Goal: Task Accomplishment & Management: Manage account settings

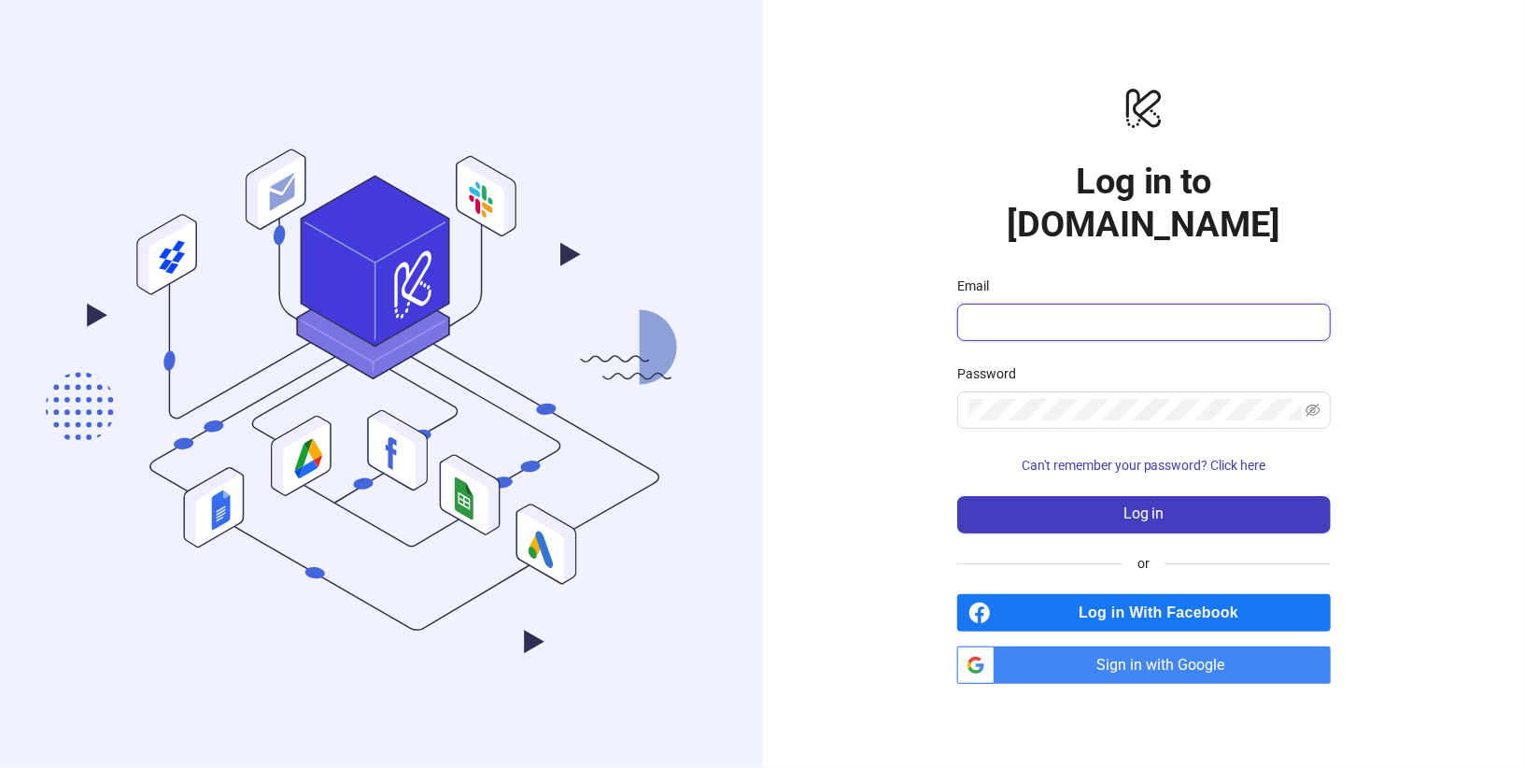
click at [1090, 311] on input "Email" at bounding box center [1141, 322] width 347 height 22
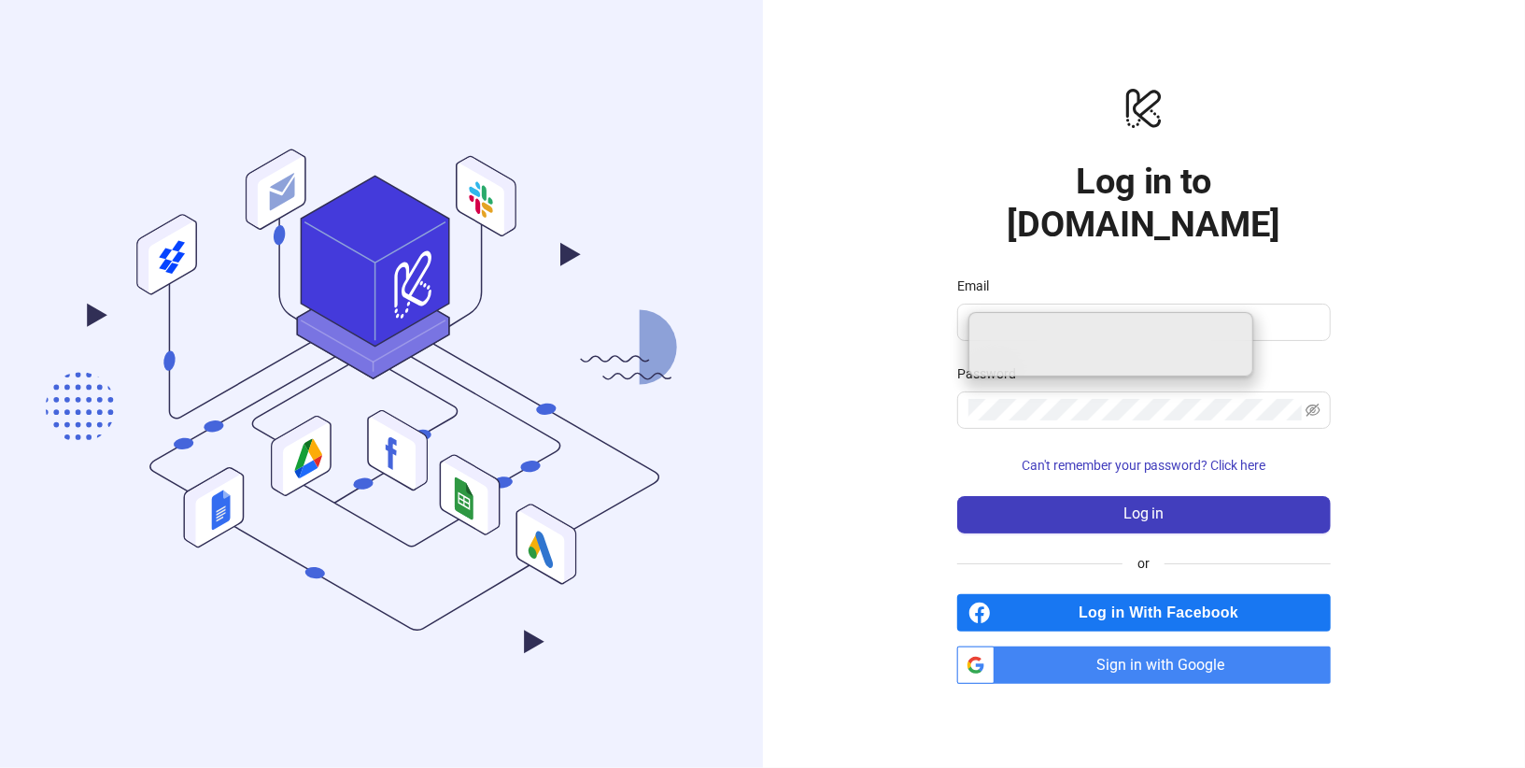
click at [1359, 341] on div "logo/logo-mobile Log in to [DOMAIN_NAME] Email Password Can't remember your pas…" at bounding box center [1144, 384] width 763 height 768
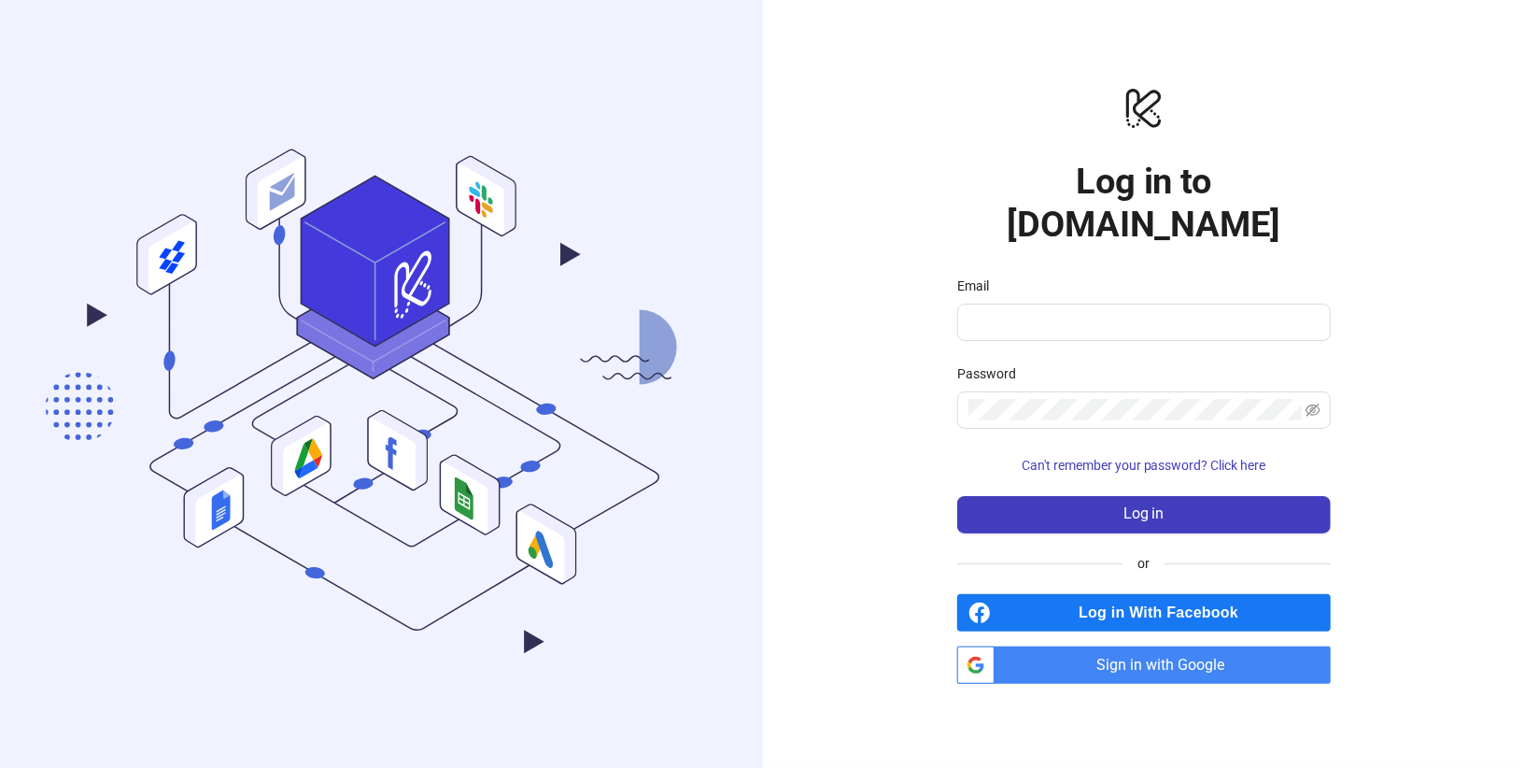
click at [1122, 335] on form "Email Password Can't remember your password? Click here Log in" at bounding box center [1144, 405] width 374 height 258
click at [1179, 304] on span at bounding box center [1144, 322] width 374 height 37
type input "**********"
click at [957, 496] on button "Log in" at bounding box center [1144, 514] width 374 height 37
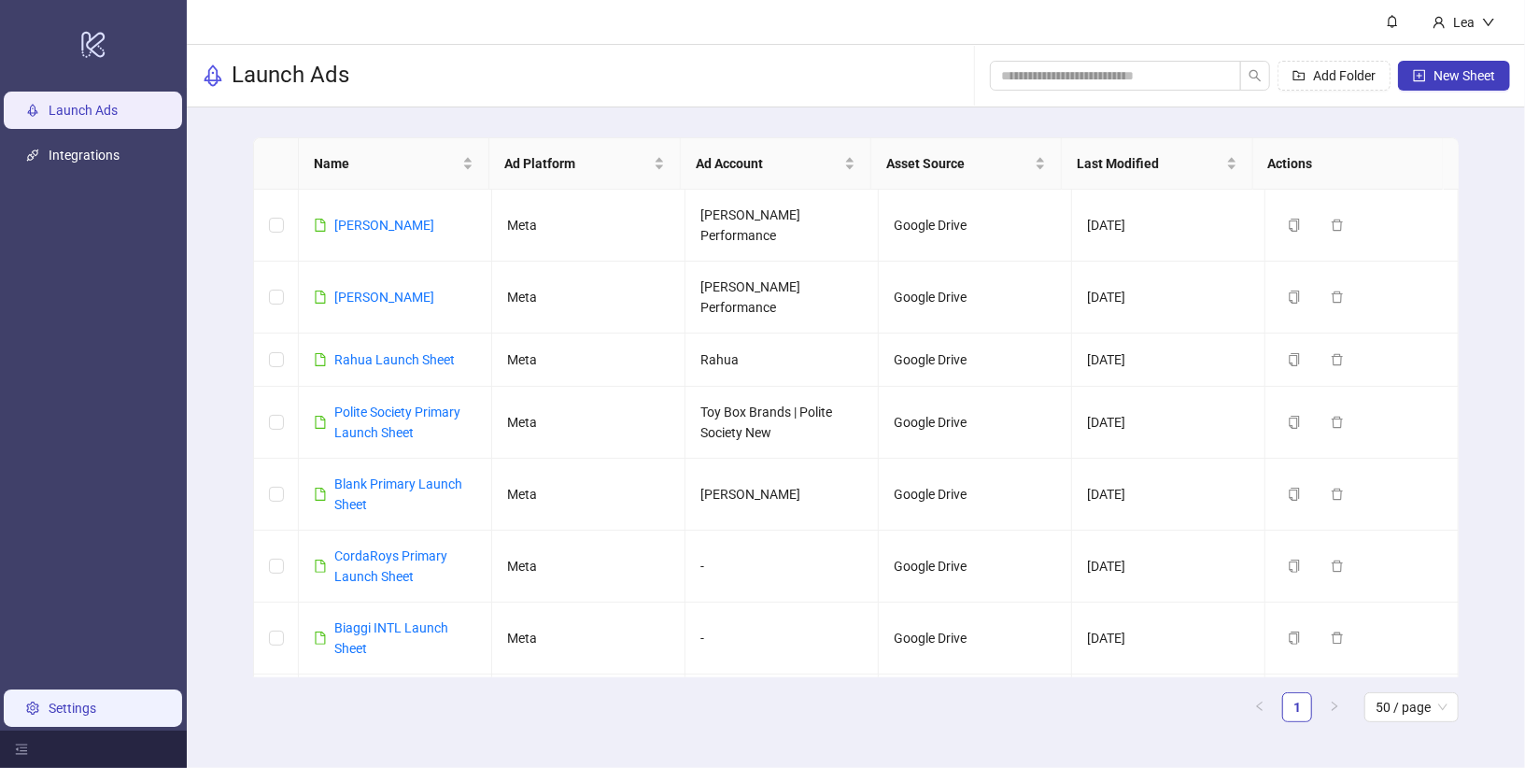
click at [84, 714] on link "Settings" at bounding box center [73, 707] width 48 height 15
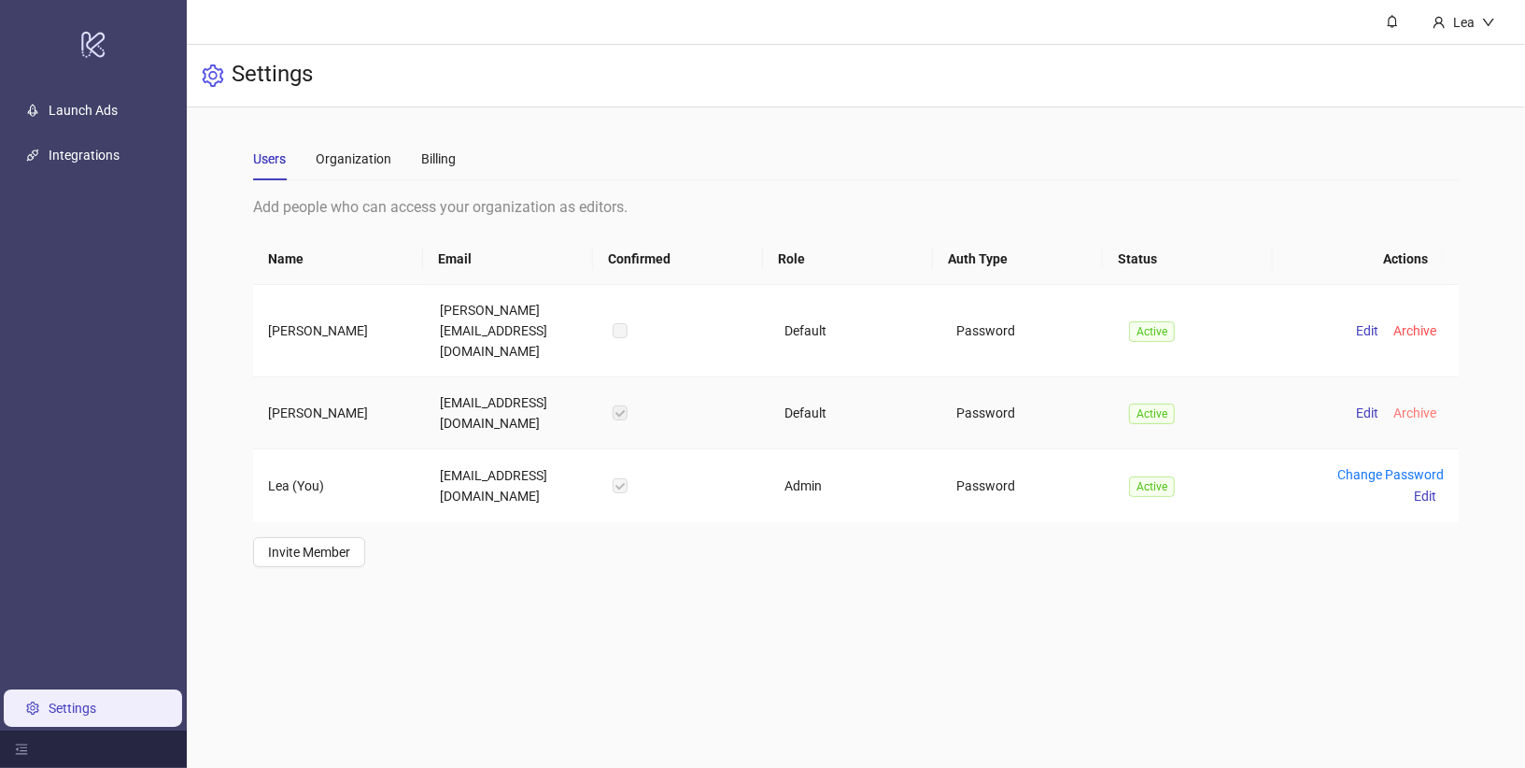
click at [1408, 405] on span "Archive" at bounding box center [1414, 412] width 43 height 15
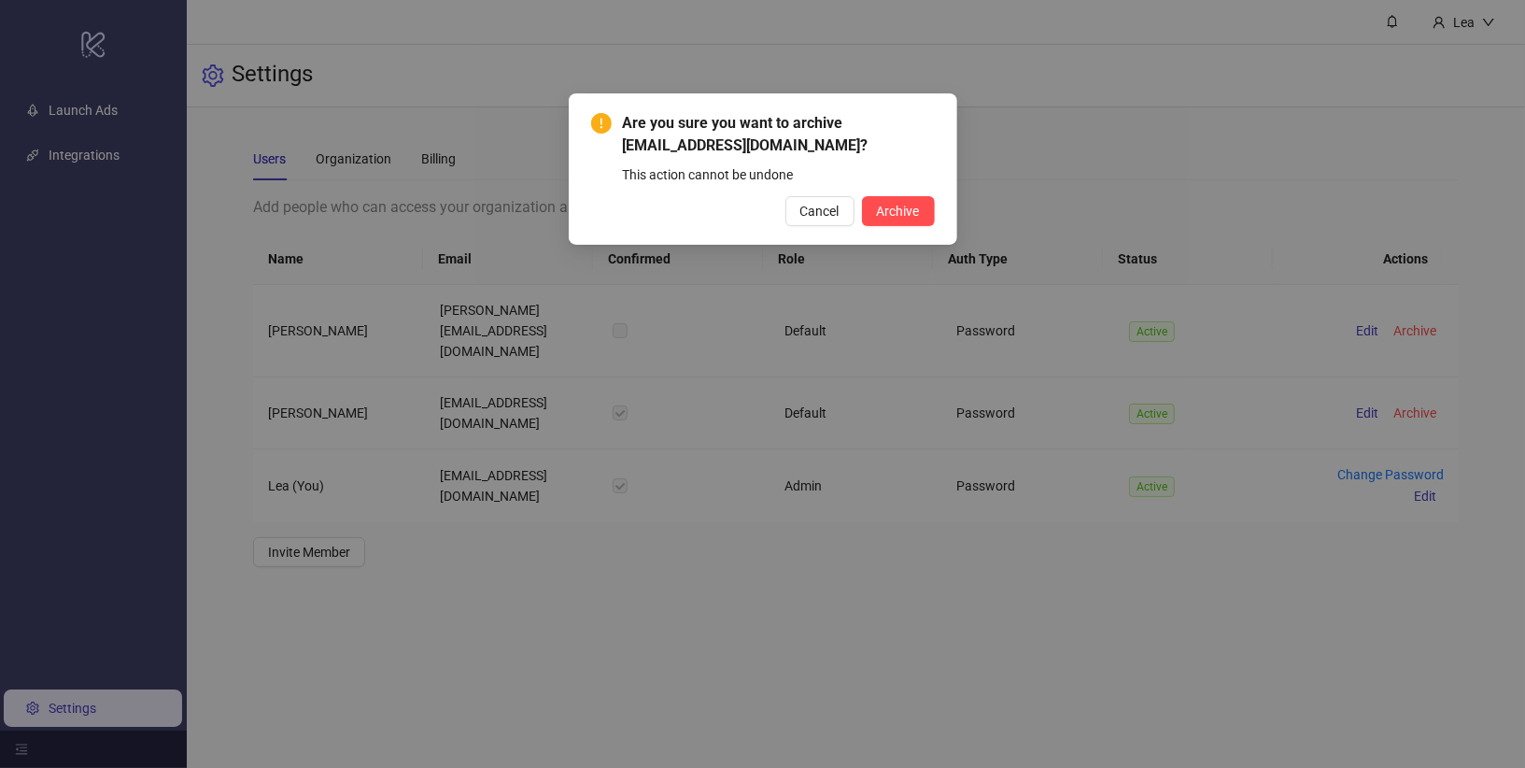
click at [861, 205] on div "Cancel Archive" at bounding box center [763, 211] width 344 height 30
click at [879, 205] on span "Archive" at bounding box center [898, 211] width 43 height 15
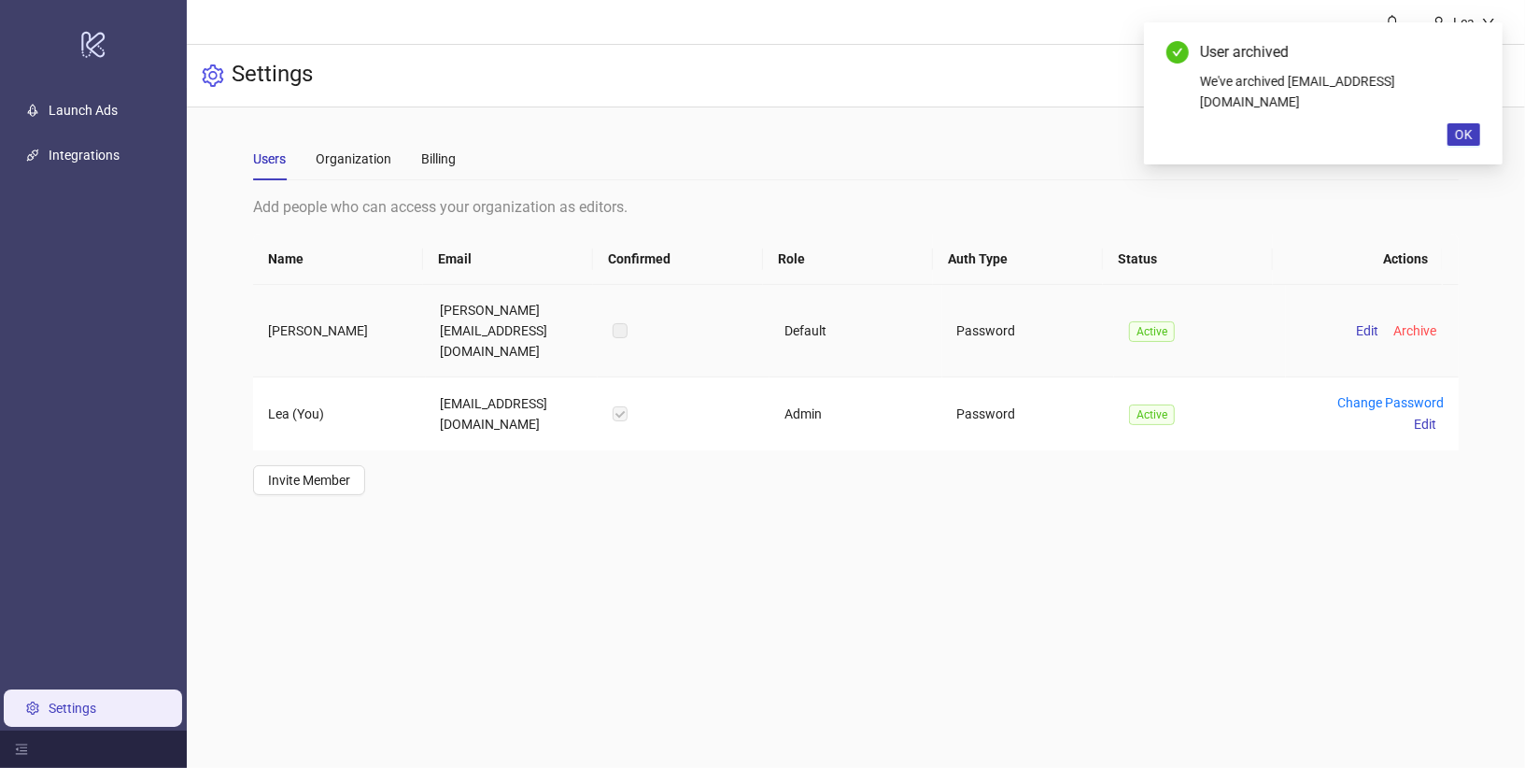
click at [619, 320] on label at bounding box center [620, 330] width 15 height 21
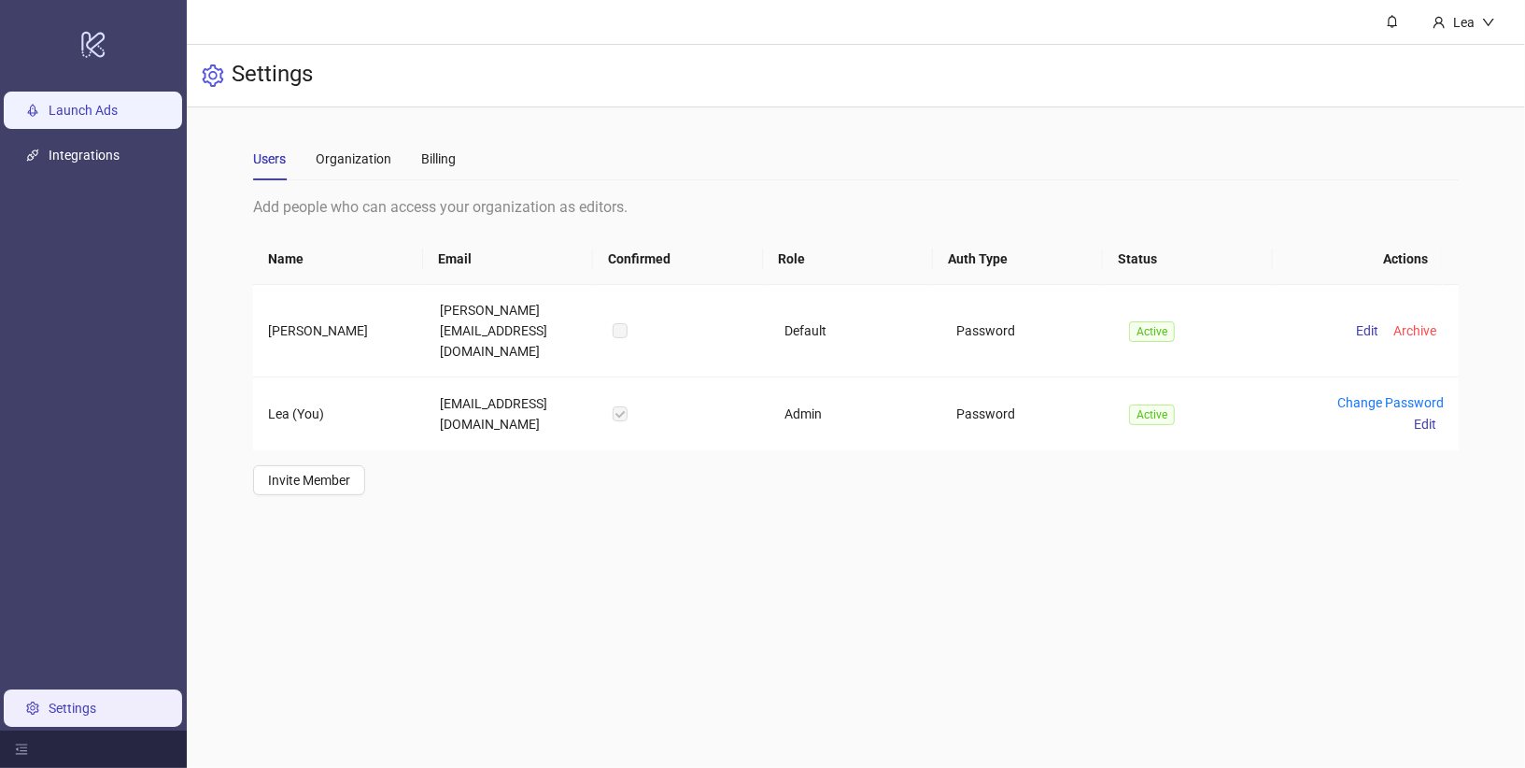
click at [118, 103] on link "Launch Ads" at bounding box center [83, 110] width 69 height 15
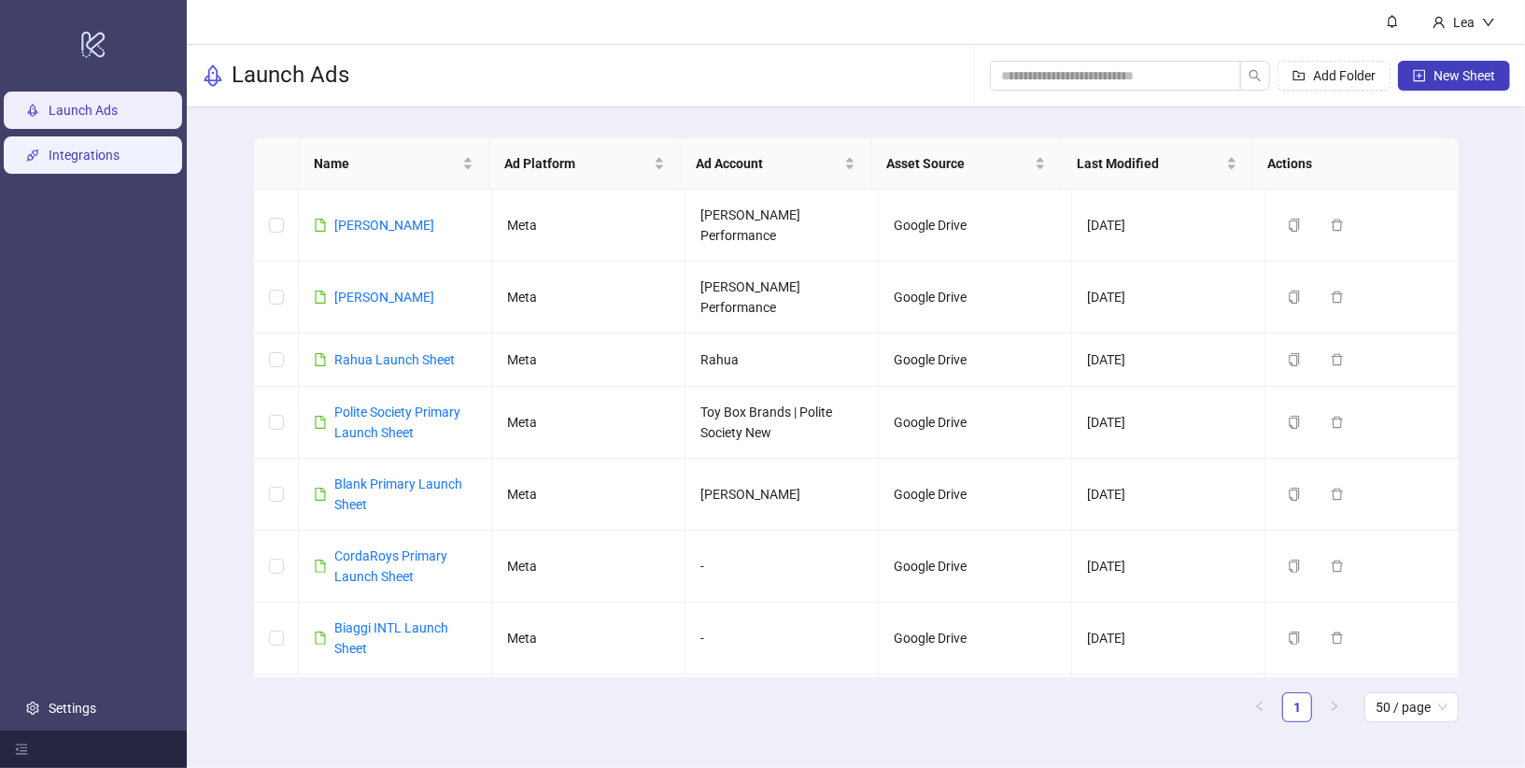
click at [120, 148] on link "Integrations" at bounding box center [84, 155] width 71 height 15
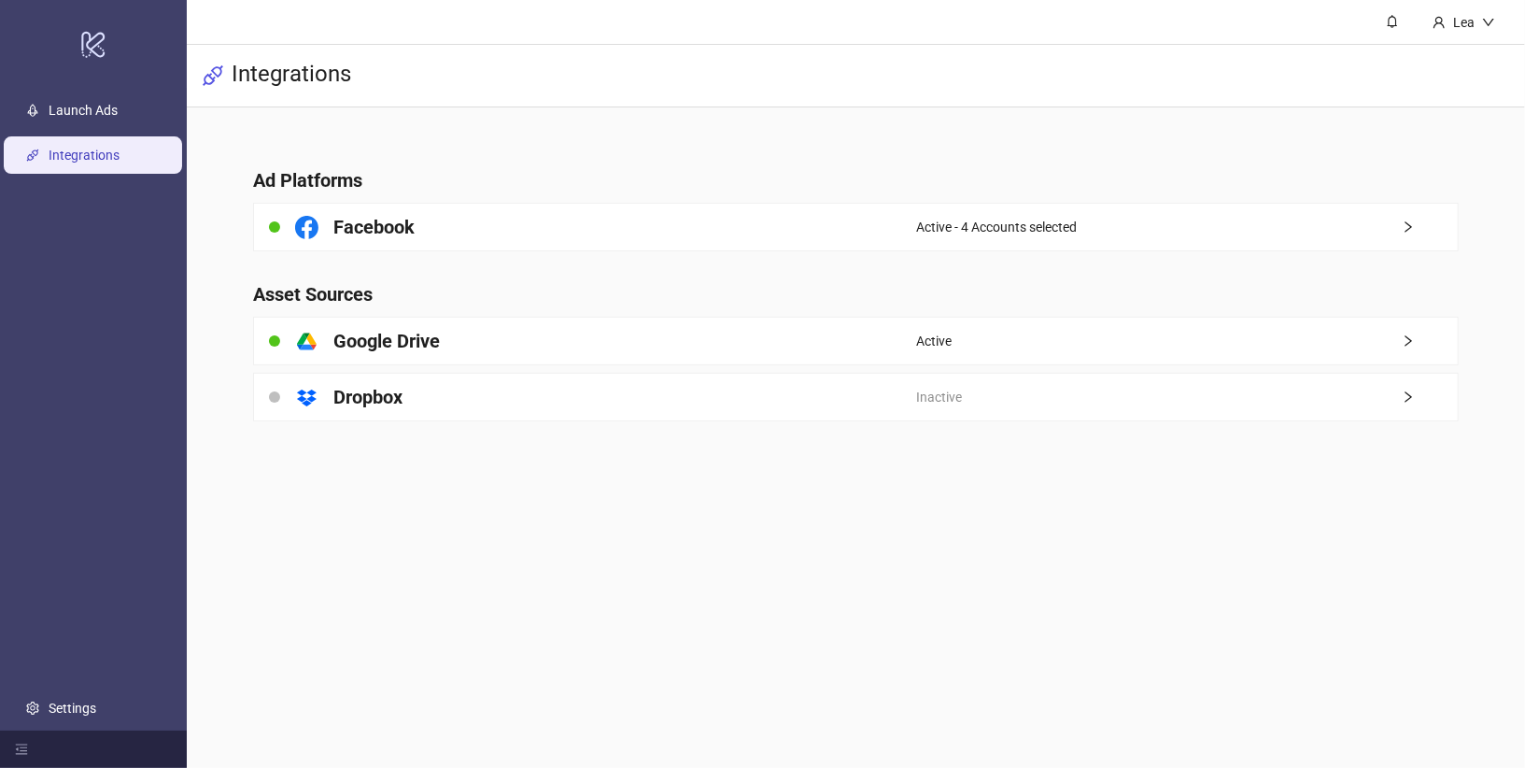
click at [724, 263] on main "Ad Platforms Facebook Active - 4 Accounts selected Asset Sources platform/googl…" at bounding box center [856, 282] width 1236 height 351
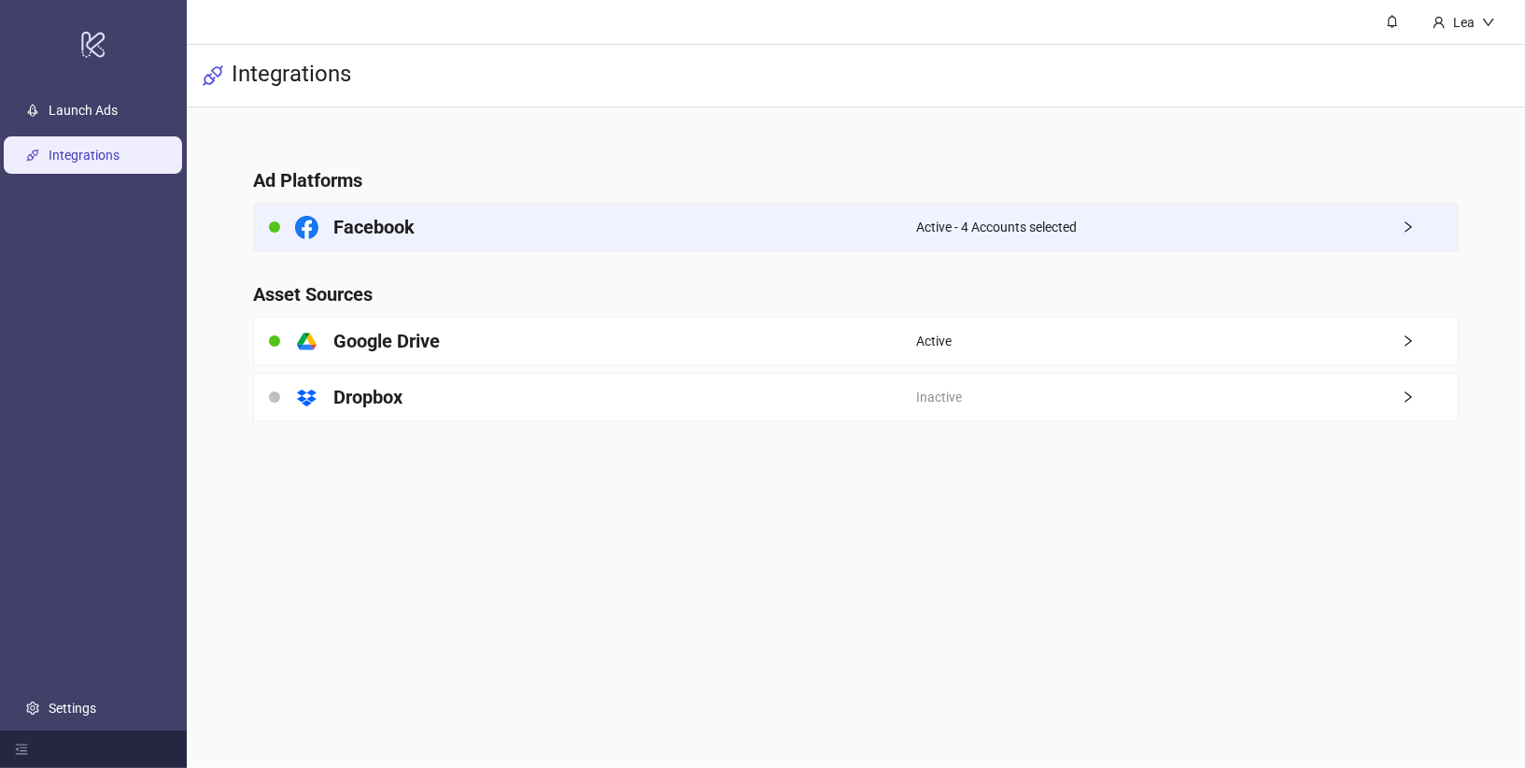
click at [752, 247] on div "Facebook" at bounding box center [585, 227] width 662 height 47
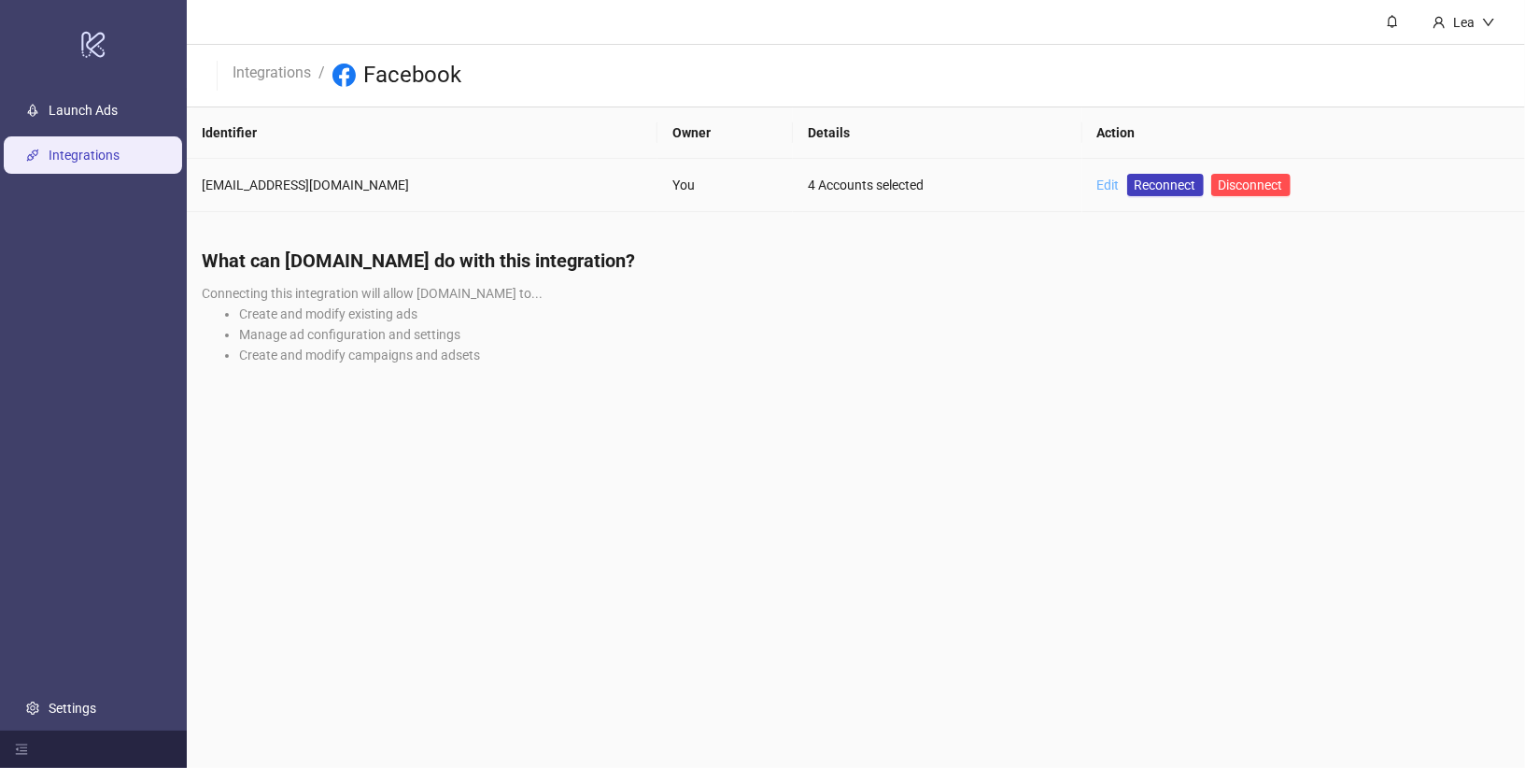
click at [1097, 182] on link "Edit" at bounding box center [1108, 184] width 22 height 15
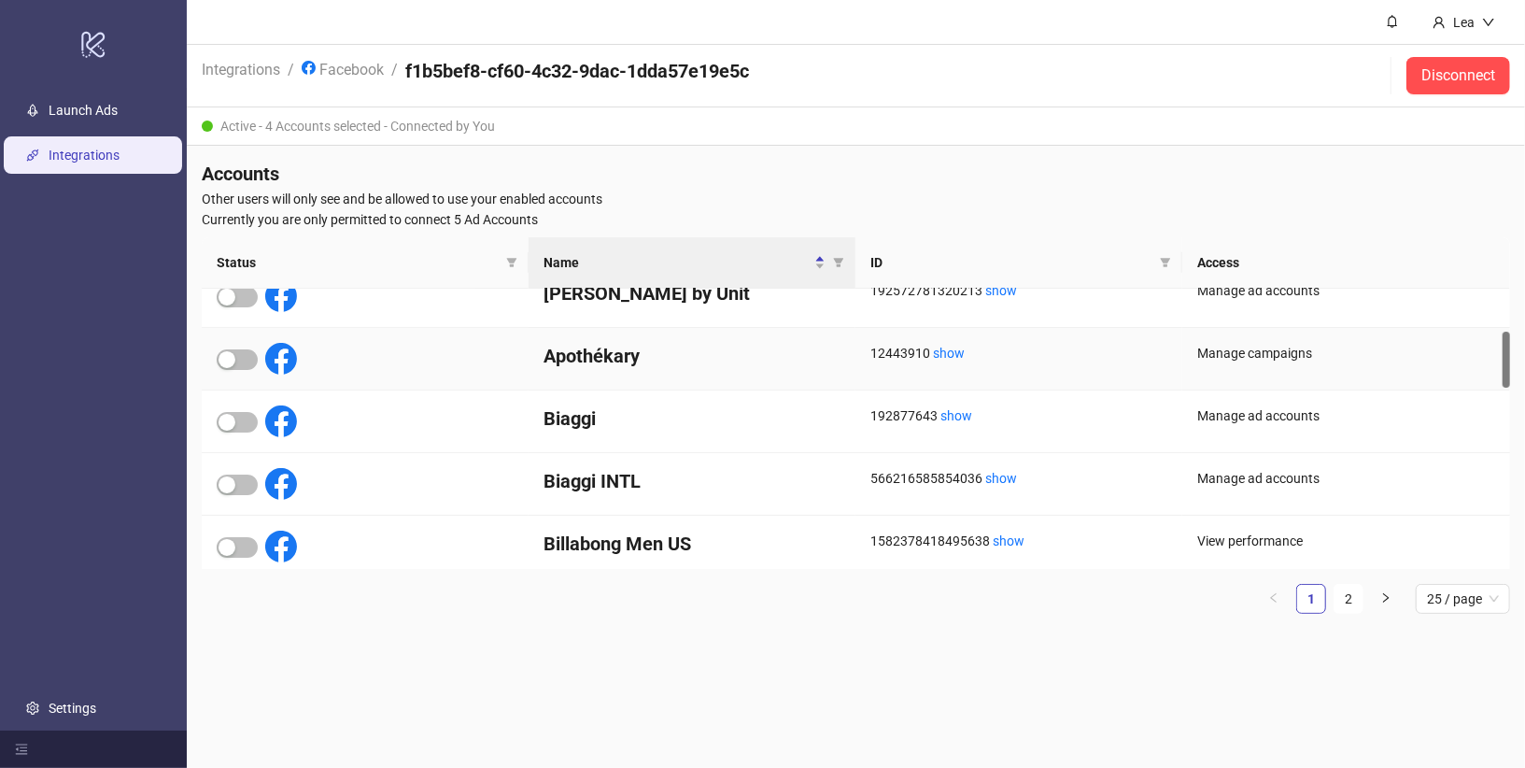
scroll to position [1262, 0]
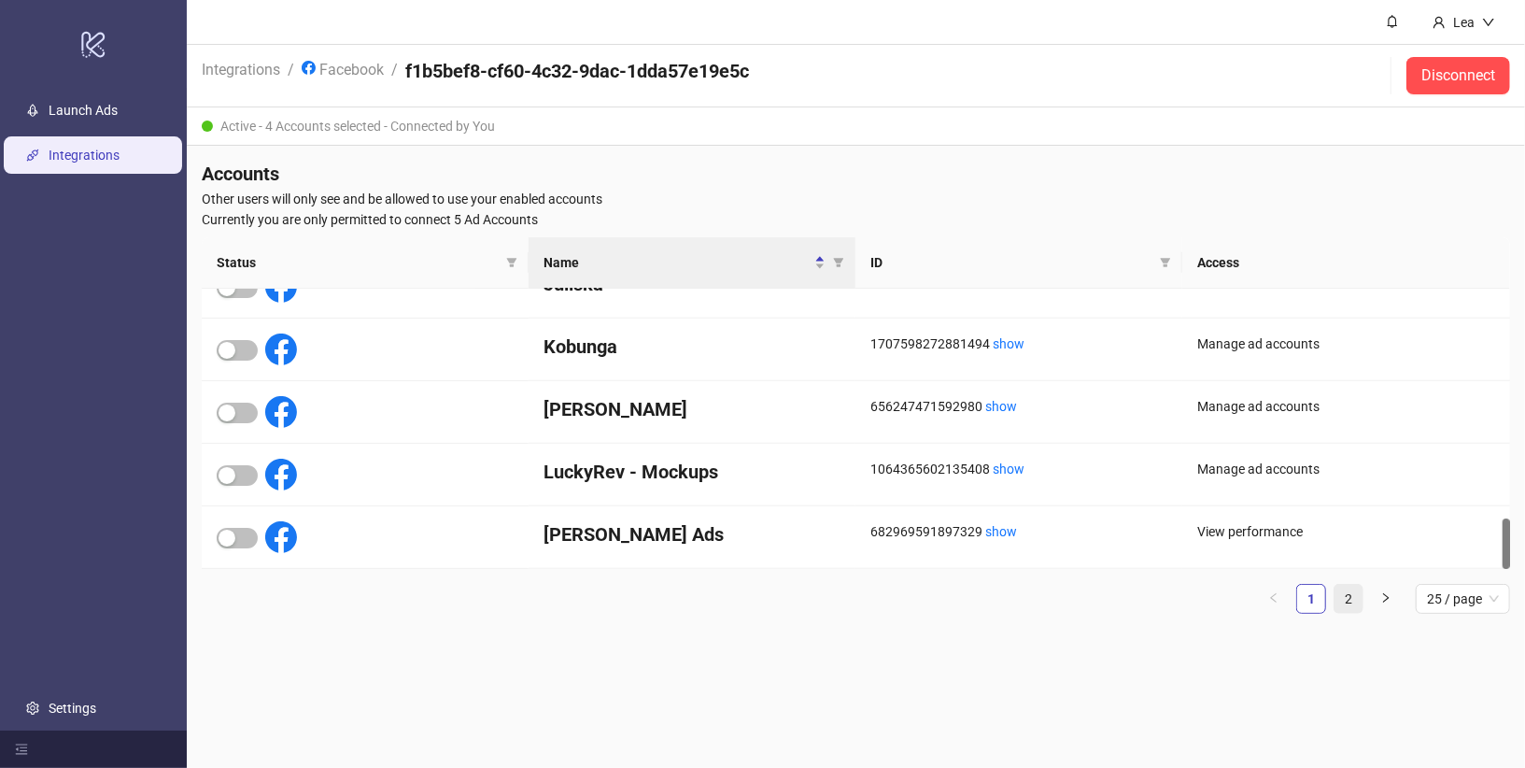
click at [1356, 589] on link "2" at bounding box center [1349, 599] width 28 height 28
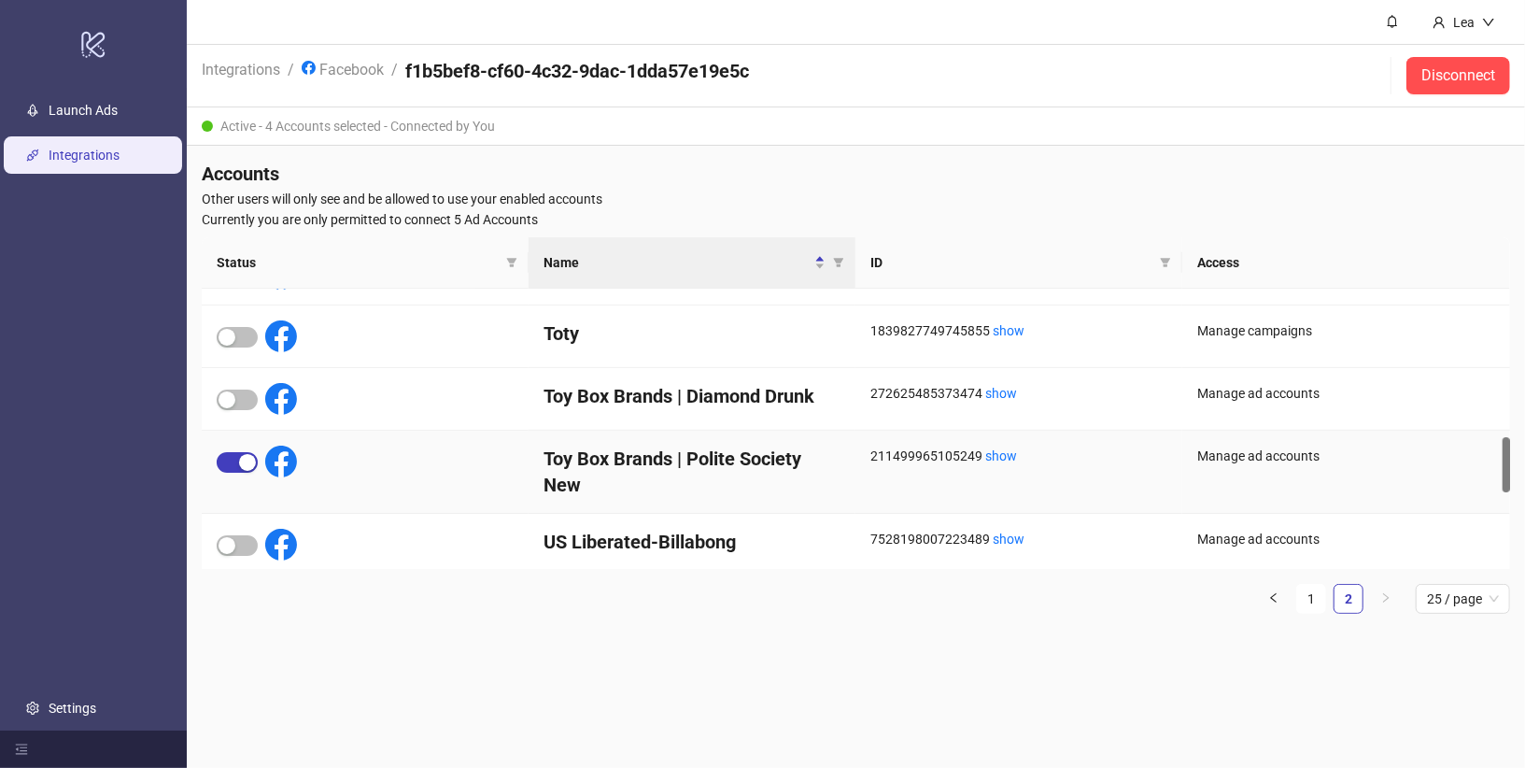
scroll to position [747, 0]
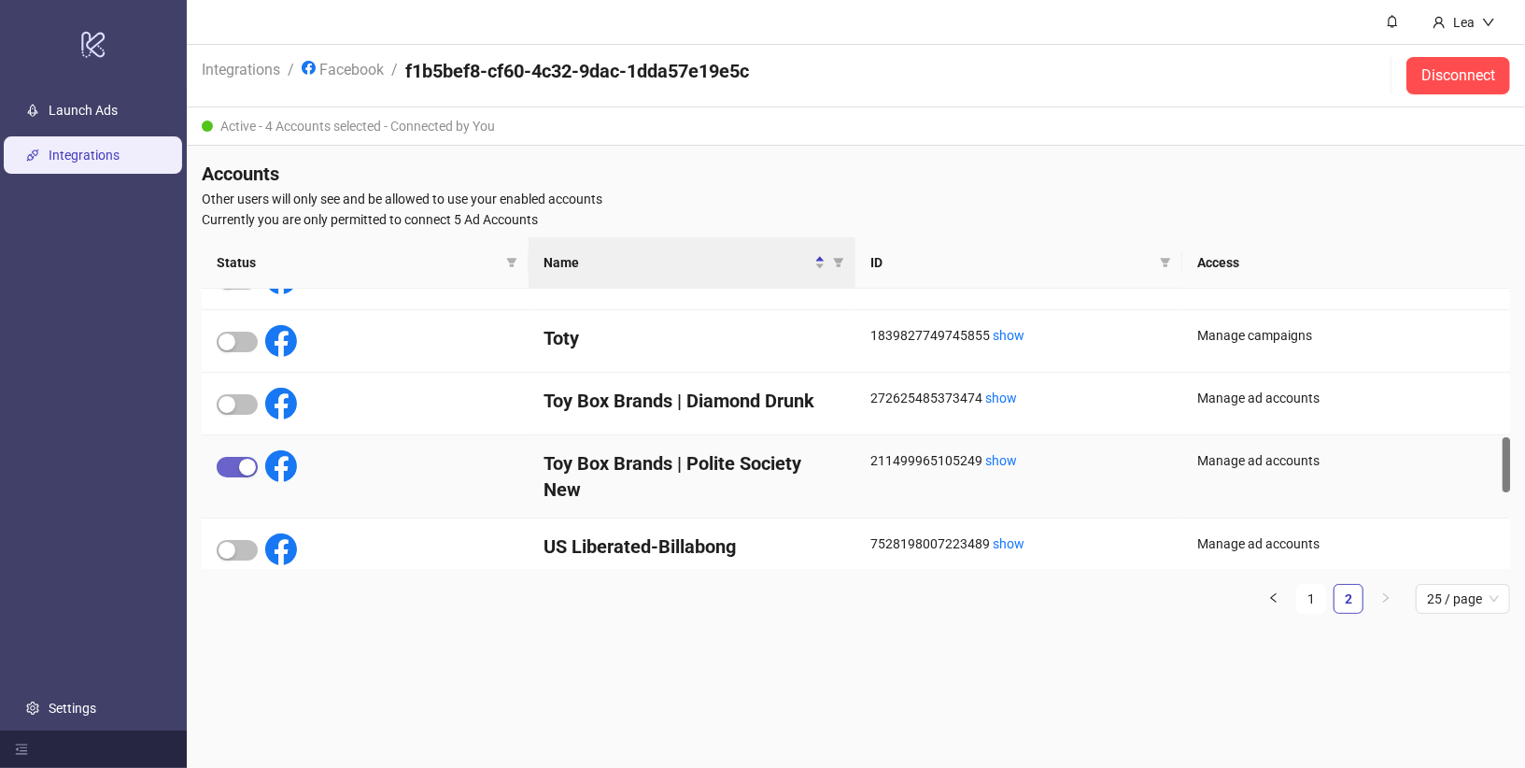
click at [236, 460] on span "button" at bounding box center [237, 467] width 41 height 21
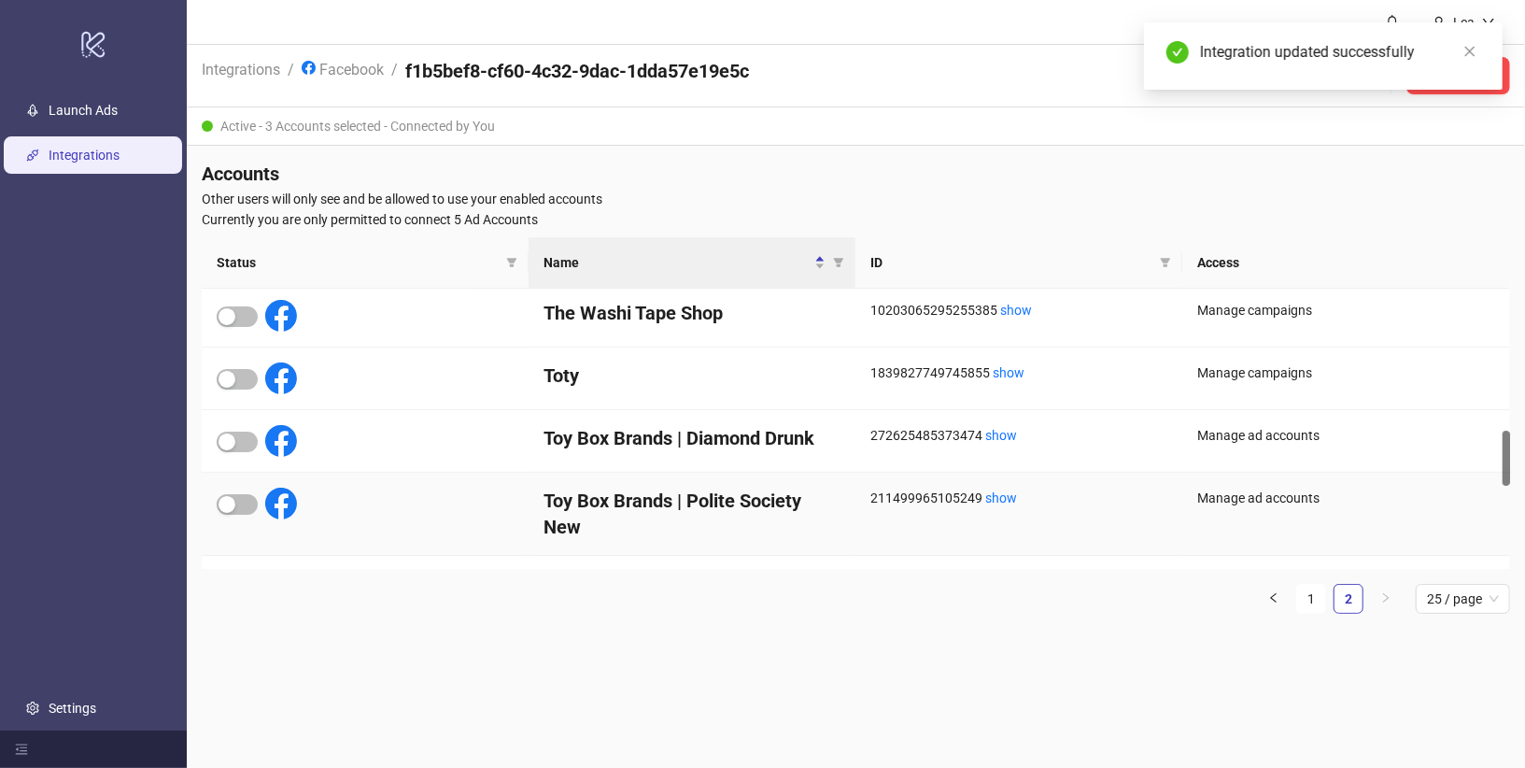
scroll to position [710, 0]
click at [242, 322] on span "button" at bounding box center [237, 316] width 41 height 21
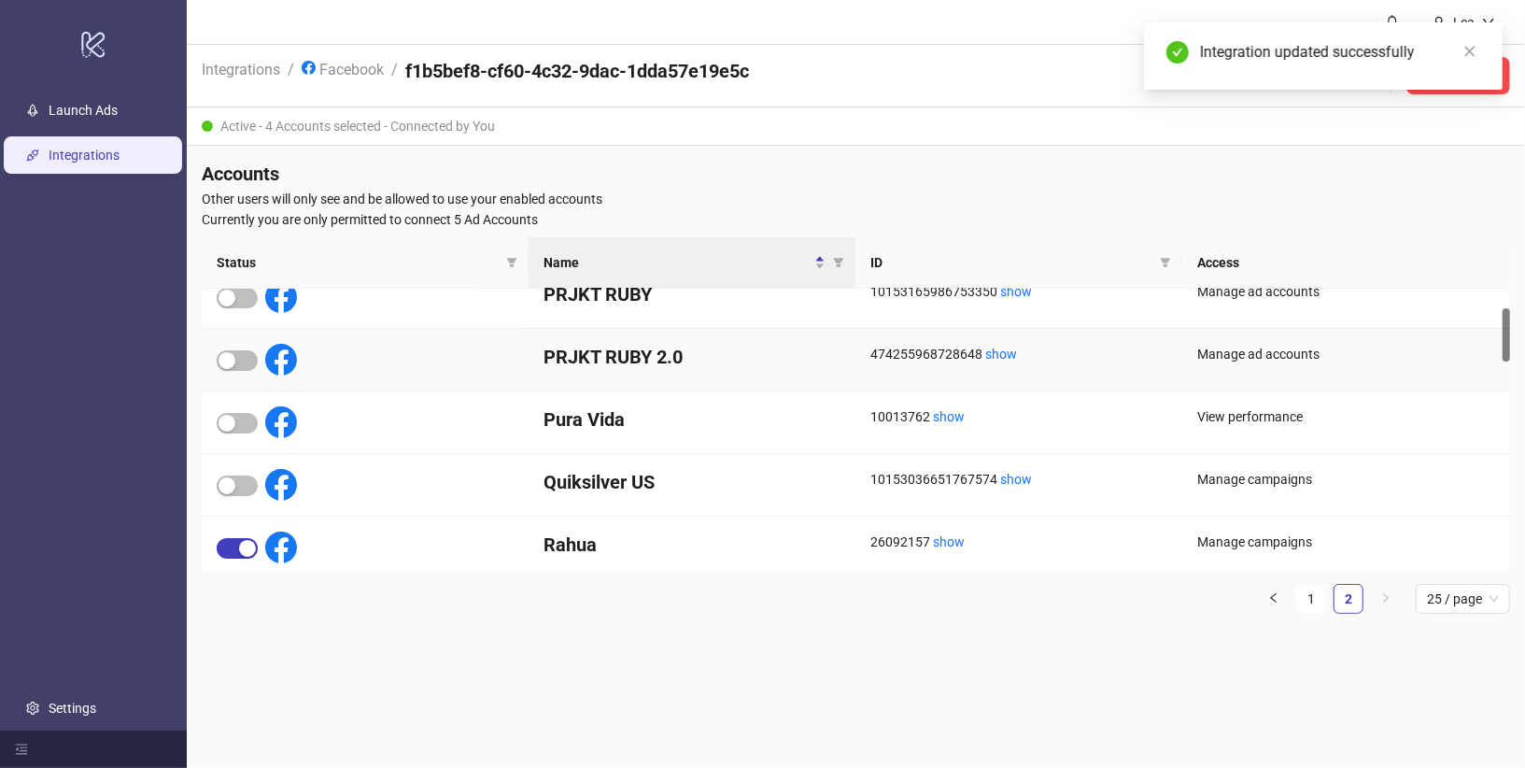
scroll to position [0, 0]
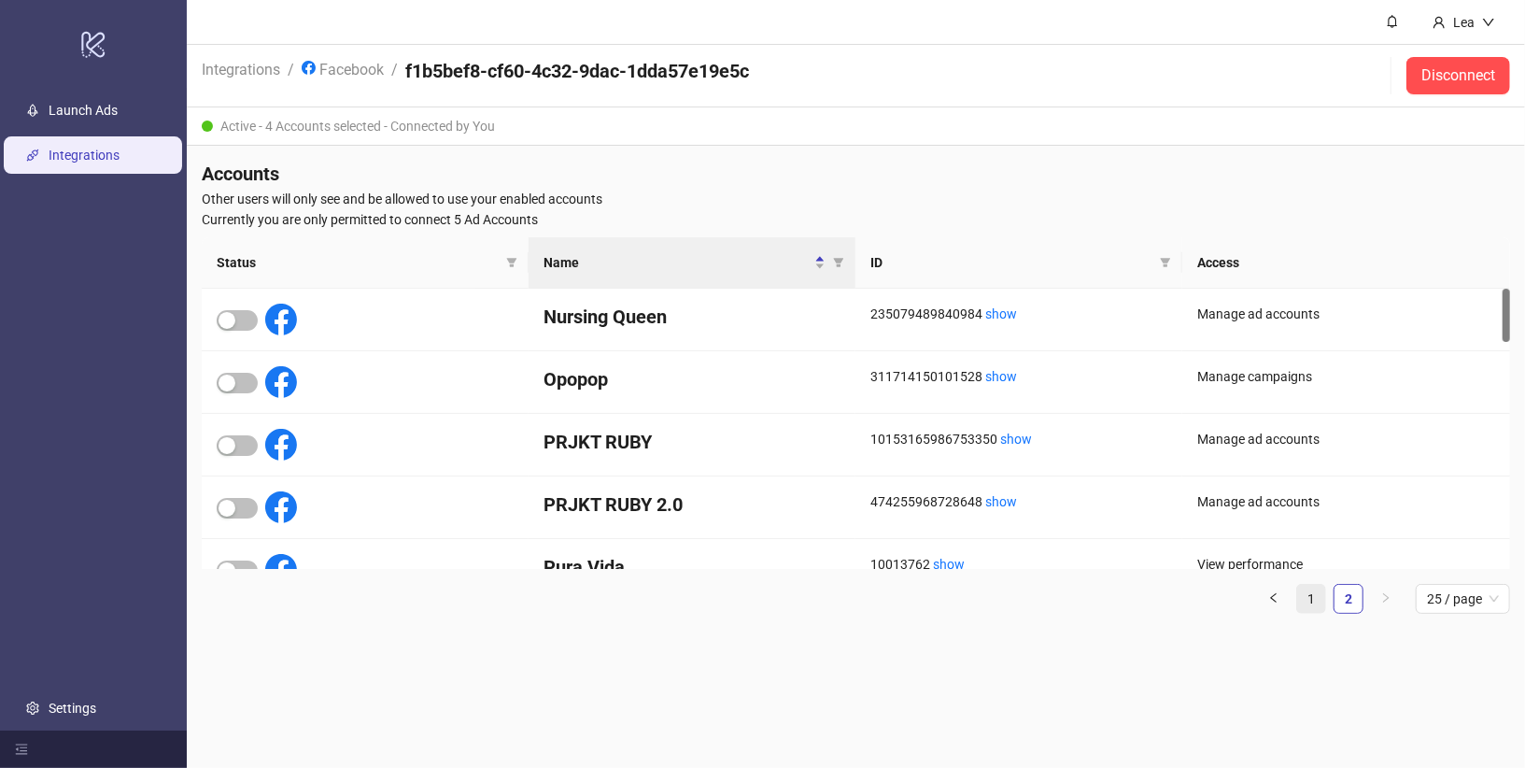
click at [1310, 594] on link "1" at bounding box center [1311, 599] width 28 height 28
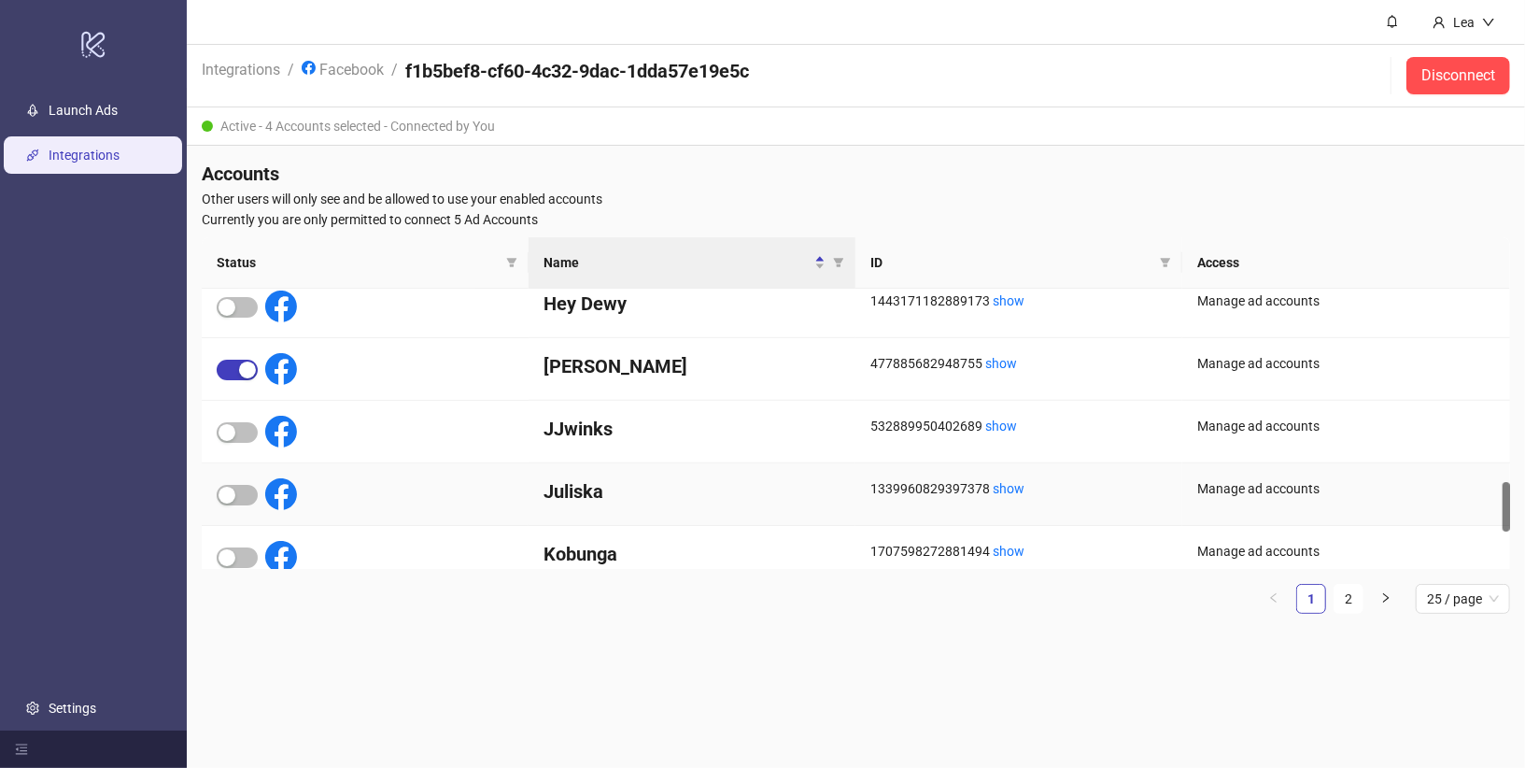
scroll to position [1081, 0]
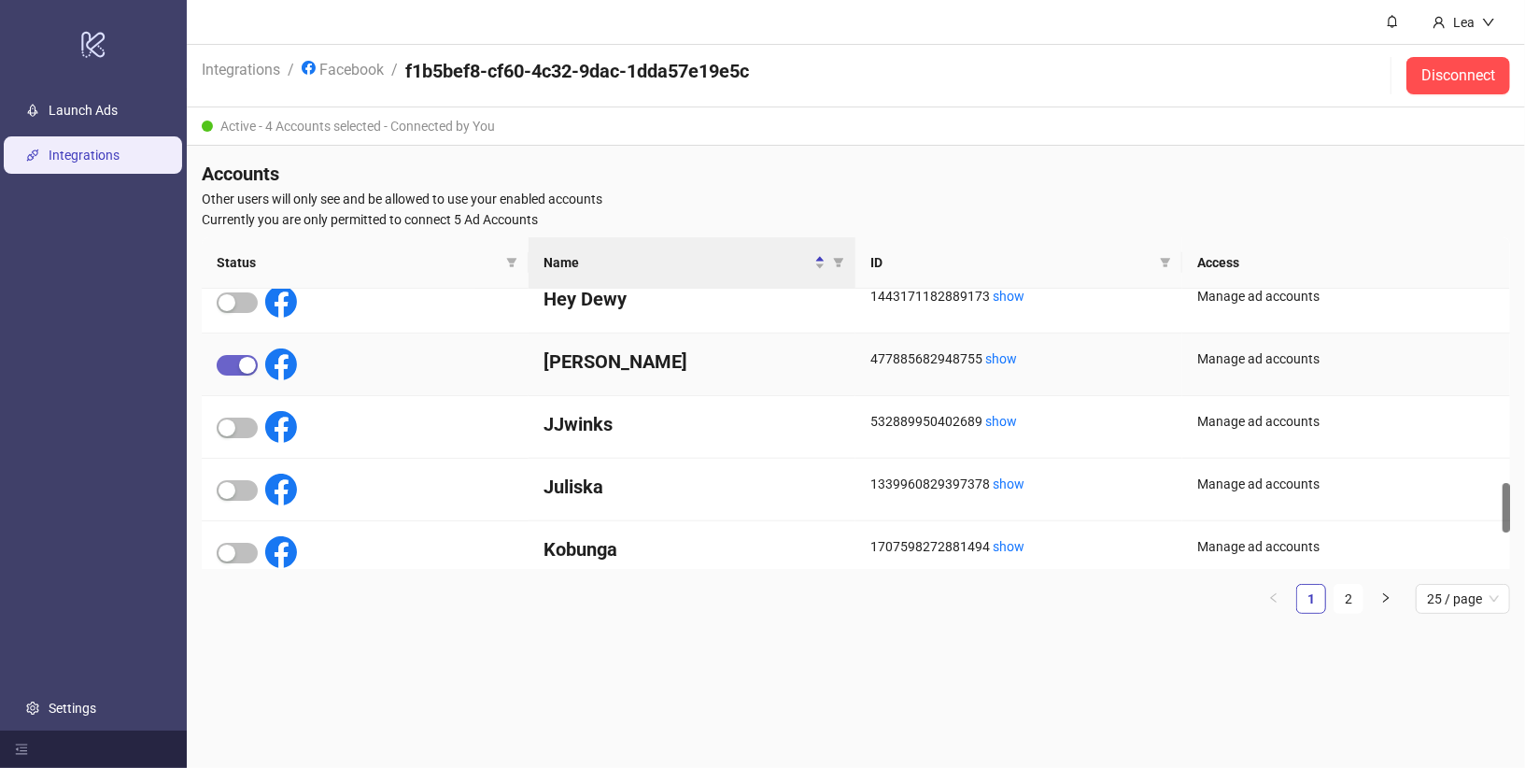
click at [247, 358] on div "button" at bounding box center [247, 365] width 17 height 17
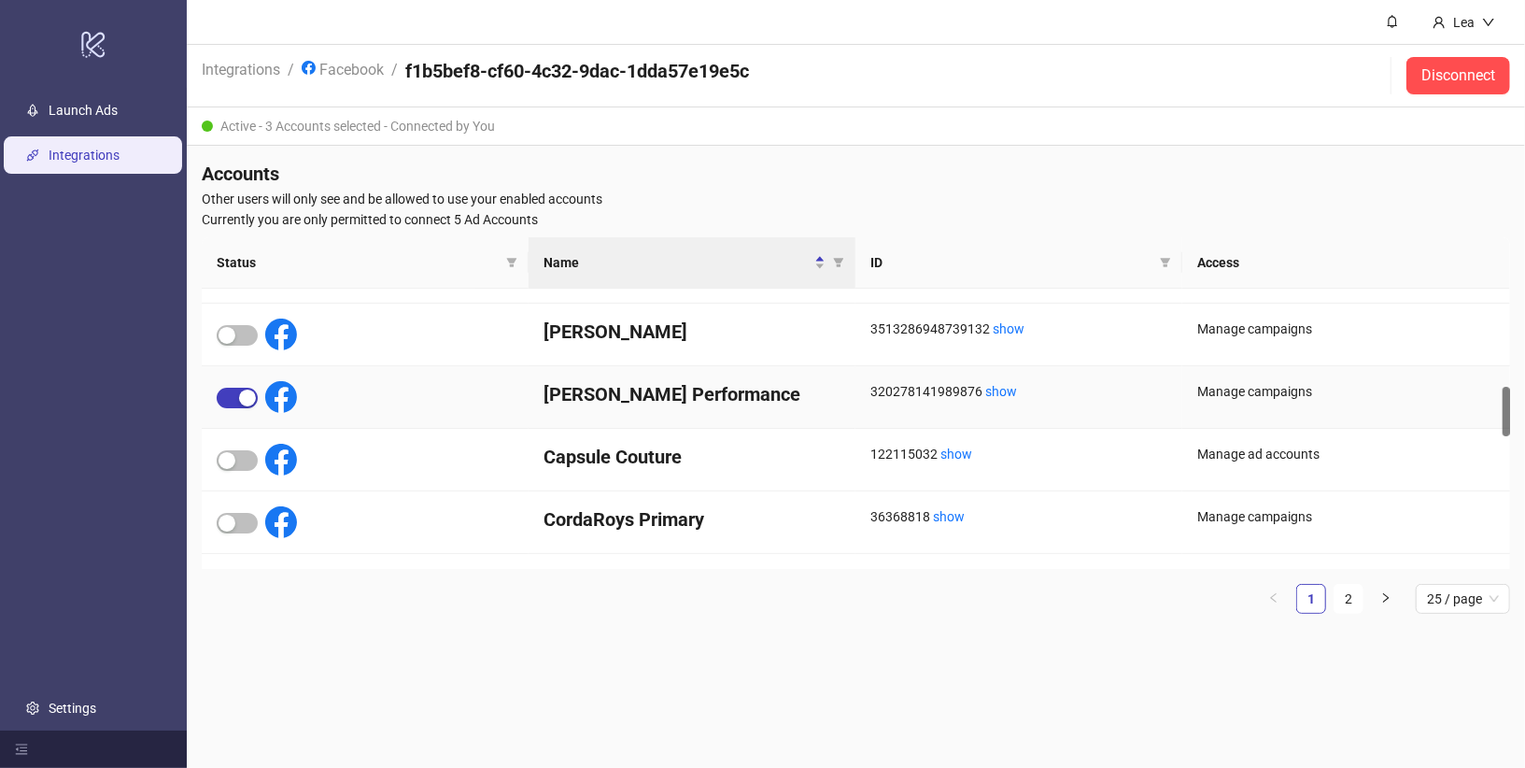
scroll to position [0, 0]
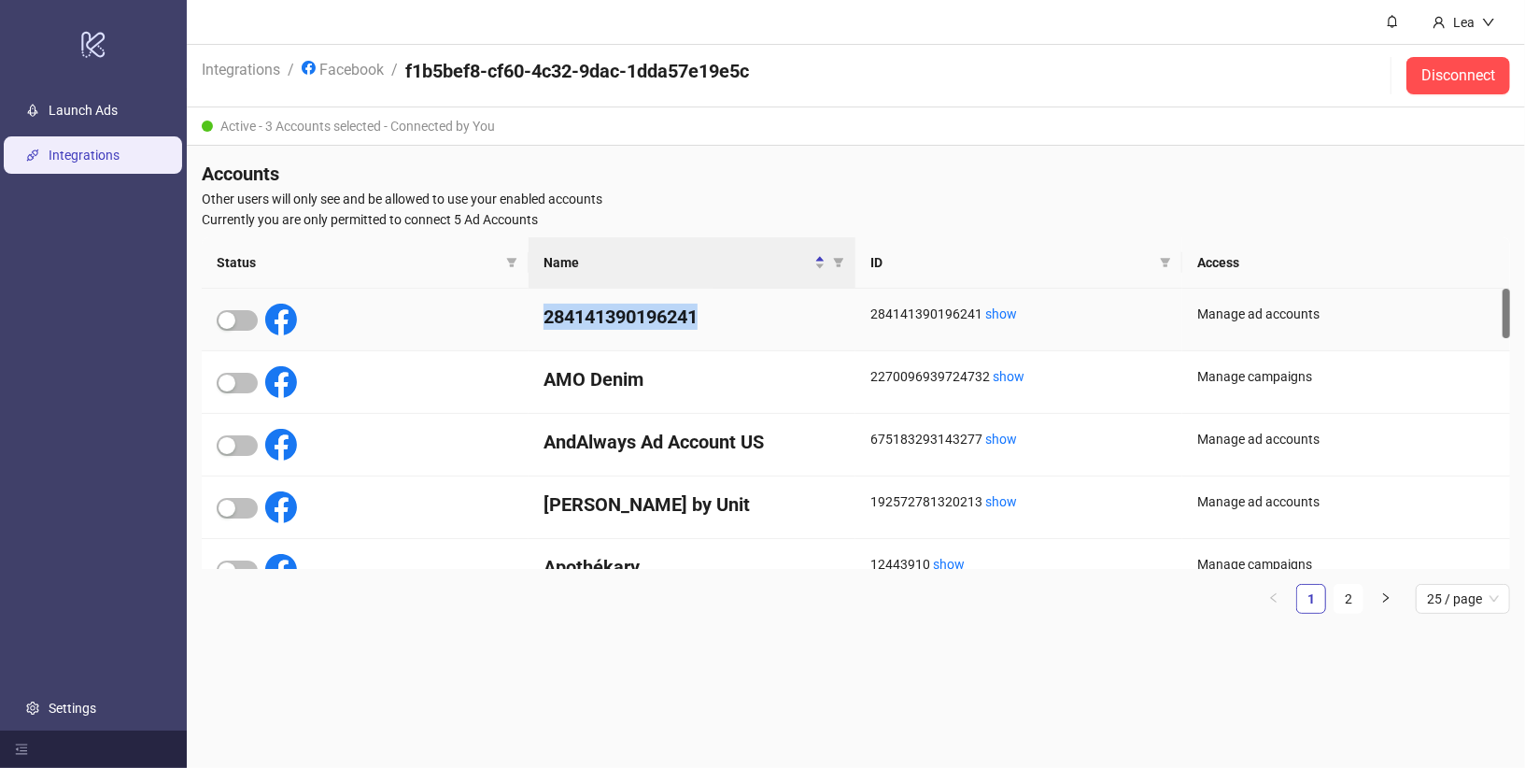
drag, startPoint x: 541, startPoint y: 331, endPoint x: 575, endPoint y: 300, distance: 46.3
click at [575, 300] on div "284141390196241" at bounding box center [692, 320] width 327 height 63
click at [241, 318] on span "button" at bounding box center [237, 320] width 41 height 21
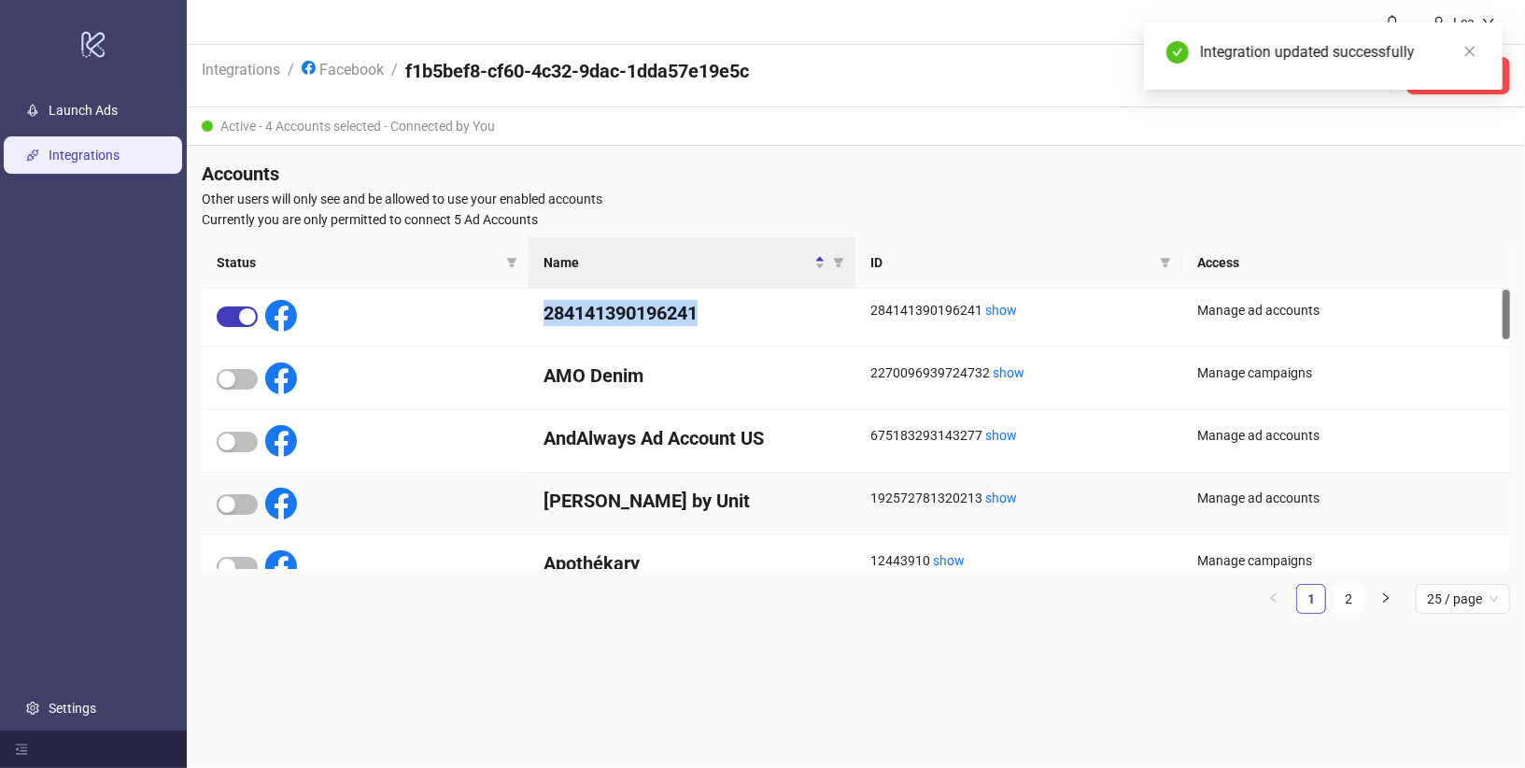
scroll to position [17, 0]
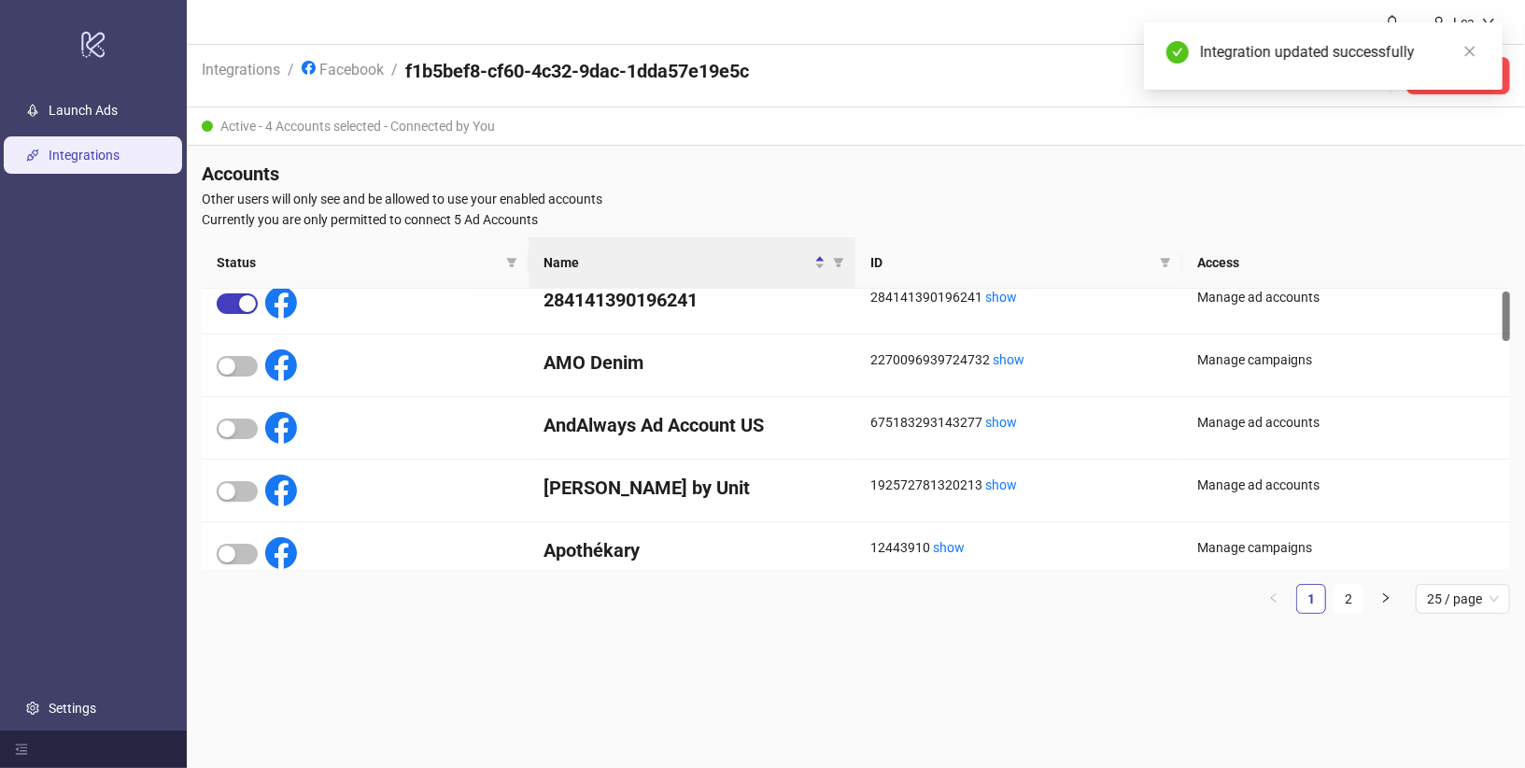
click at [1100, 638] on div "Accounts Other users will only see and be allowed to use your enabled accounts …" at bounding box center [856, 395] width 1338 height 498
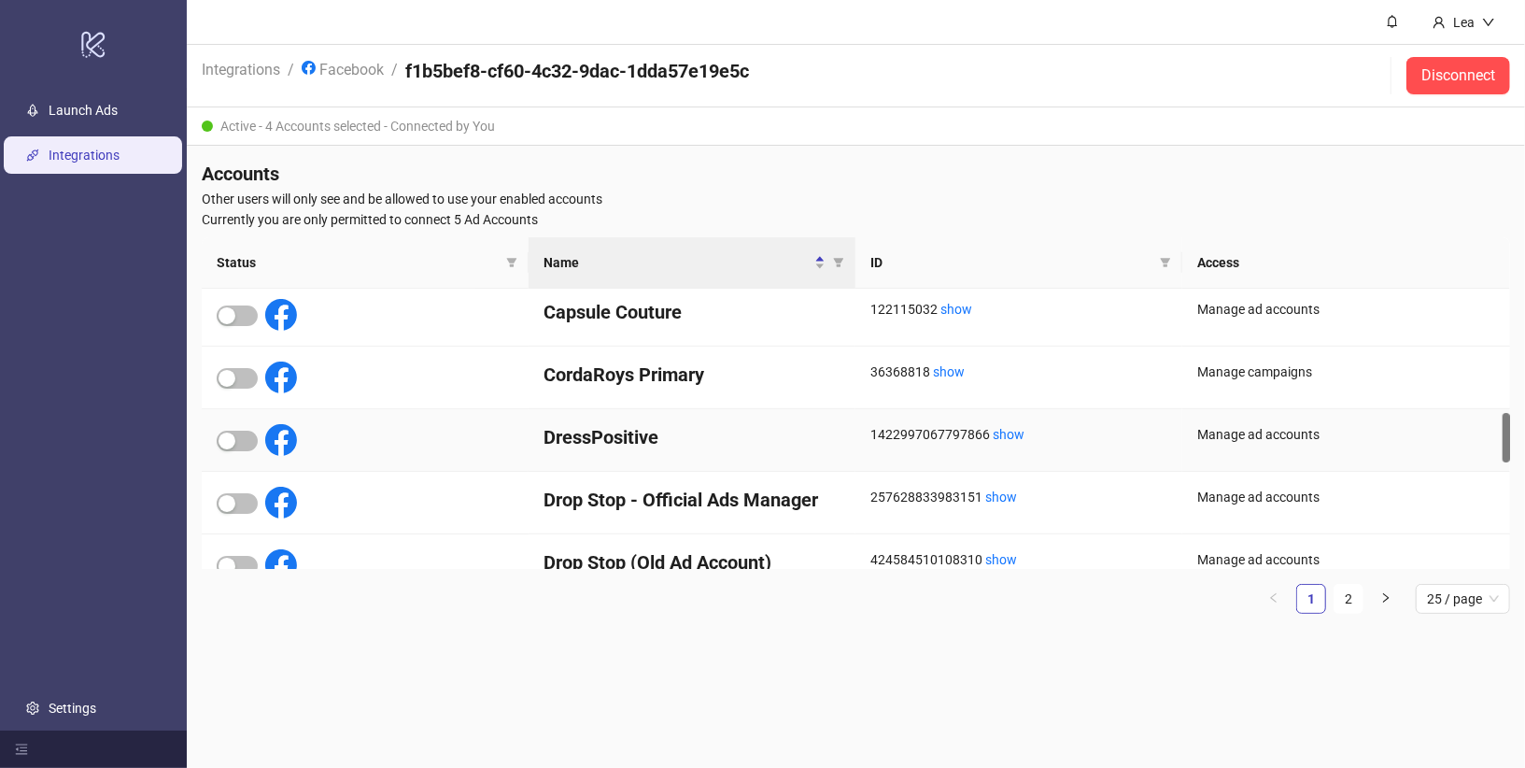
scroll to position [689, 0]
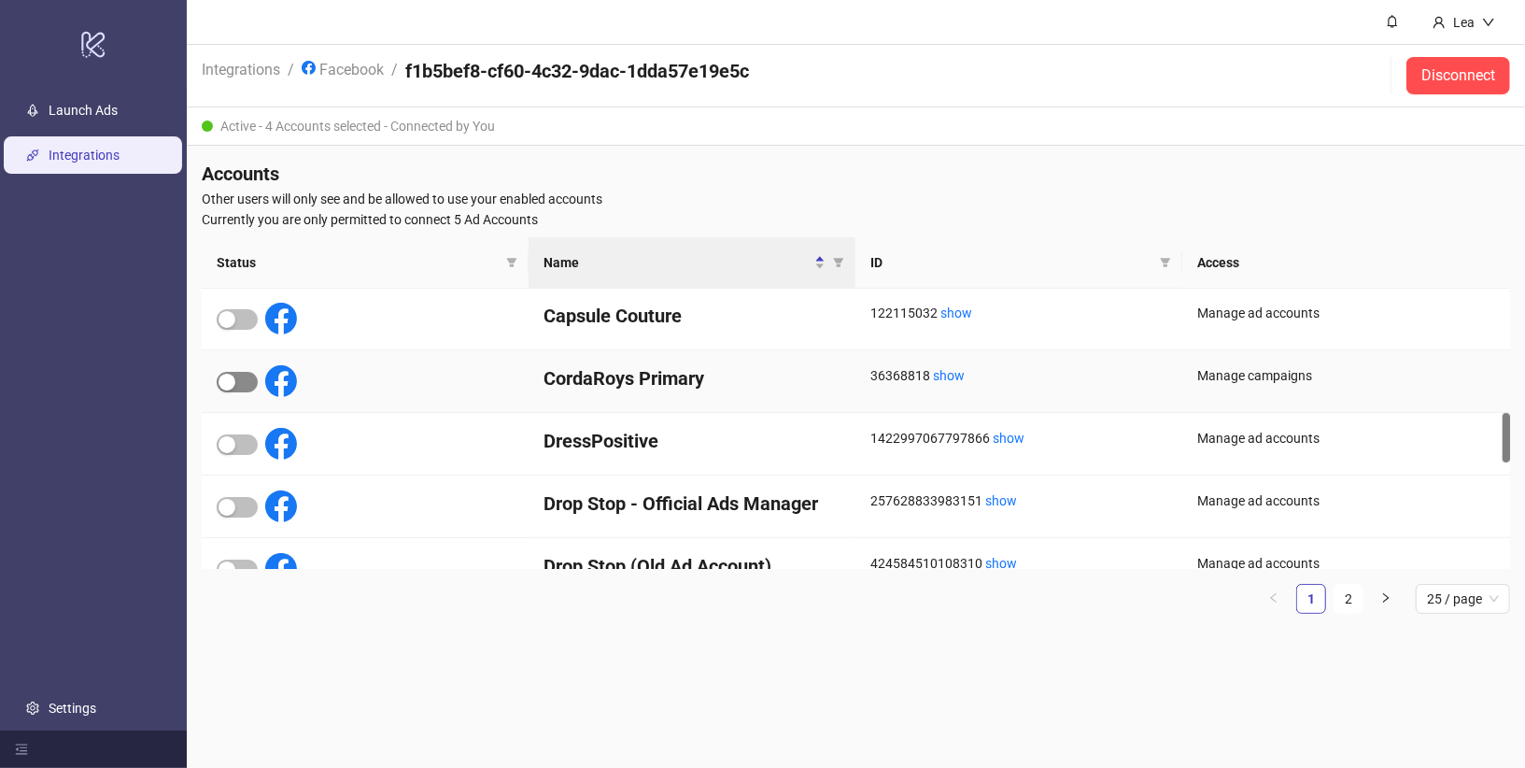
click at [254, 380] on span "button" at bounding box center [237, 382] width 41 height 21
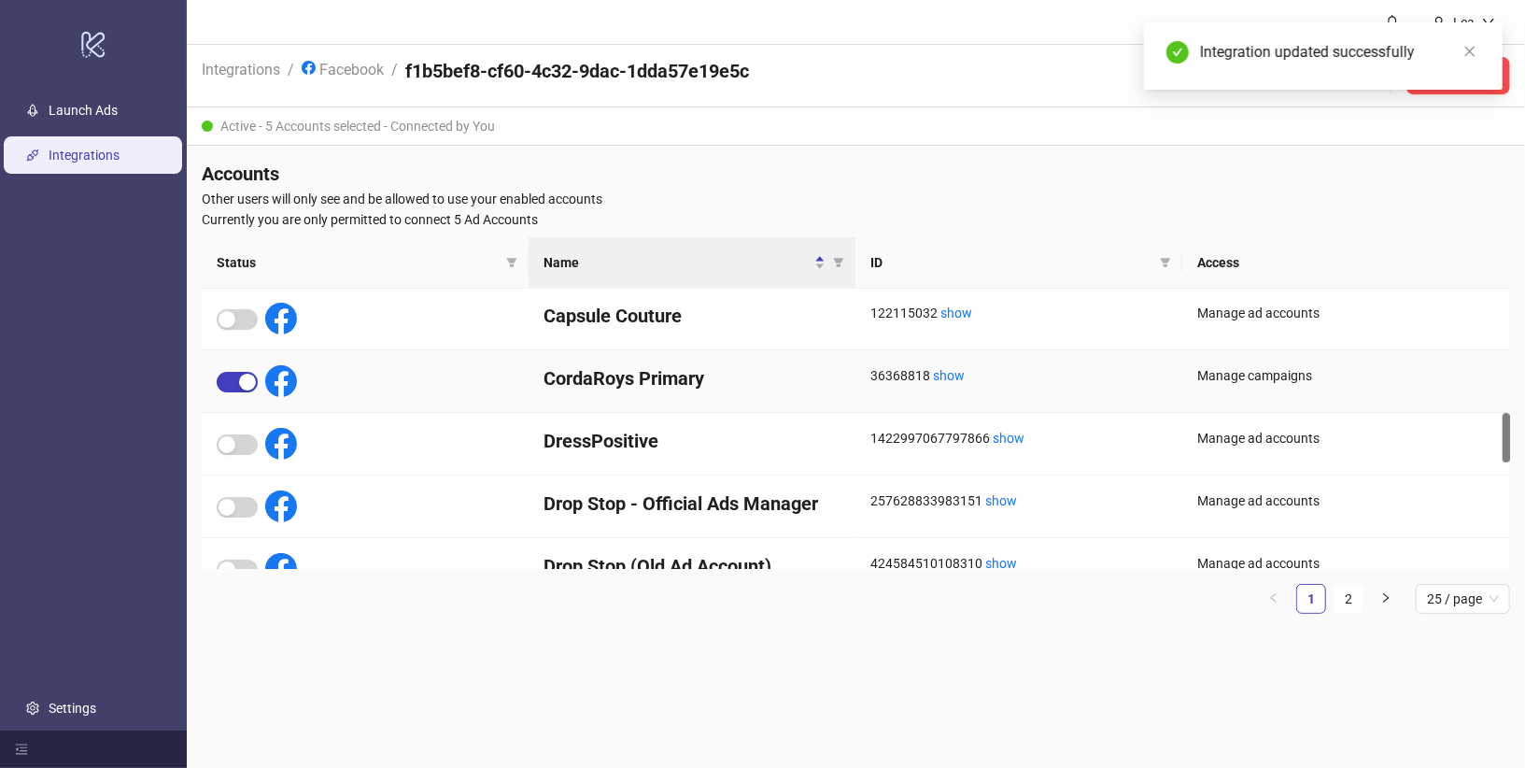
scroll to position [693, 0]
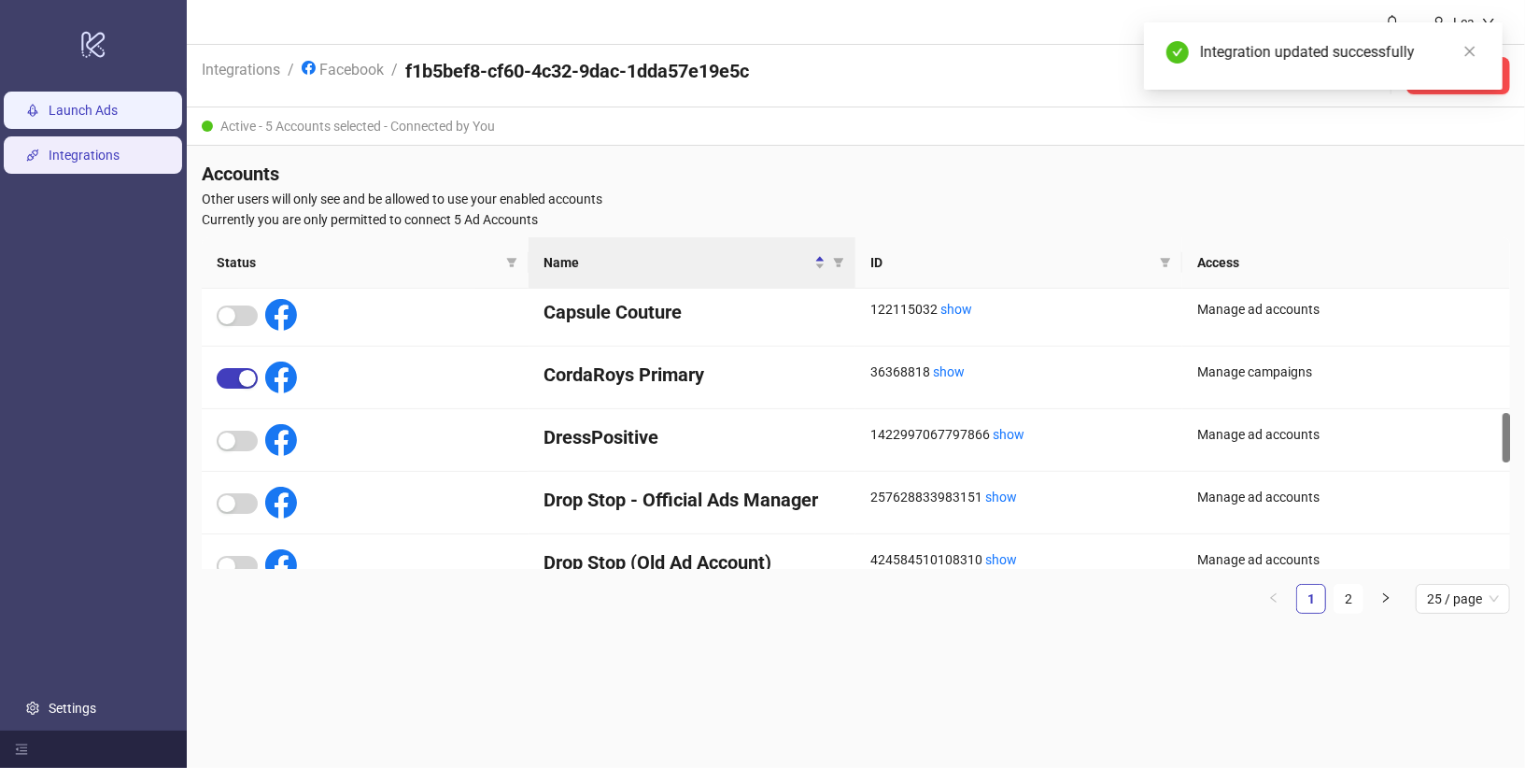
click at [106, 103] on link "Launch Ads" at bounding box center [83, 110] width 69 height 15
